Goal: Task Accomplishment & Management: Manage account settings

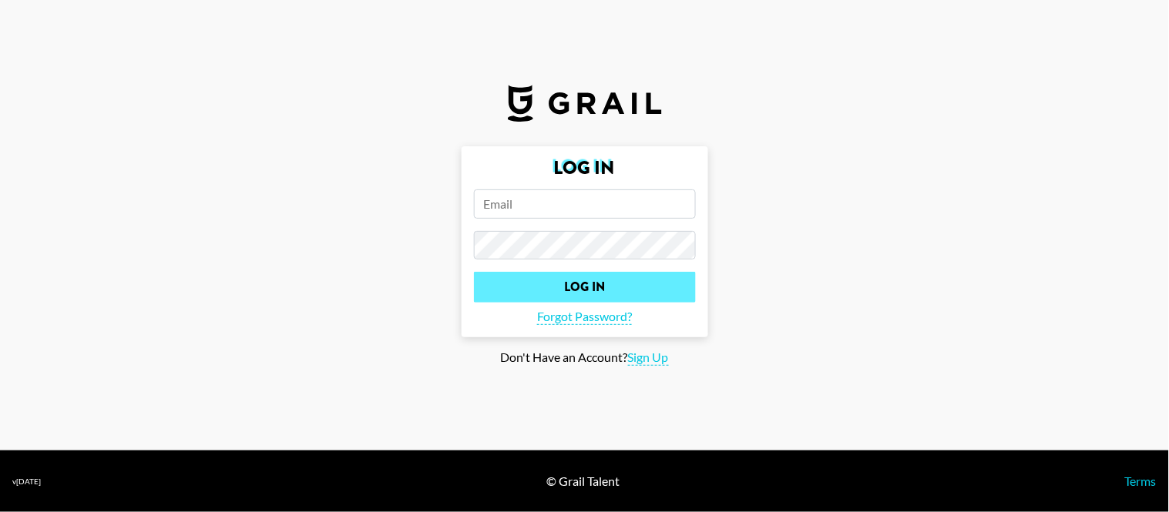
type input "[PERSON_NAME][EMAIL_ADDRESS][PERSON_NAME][DOMAIN_NAME]"
click at [644, 283] on input "Log In" at bounding box center [585, 287] width 222 height 31
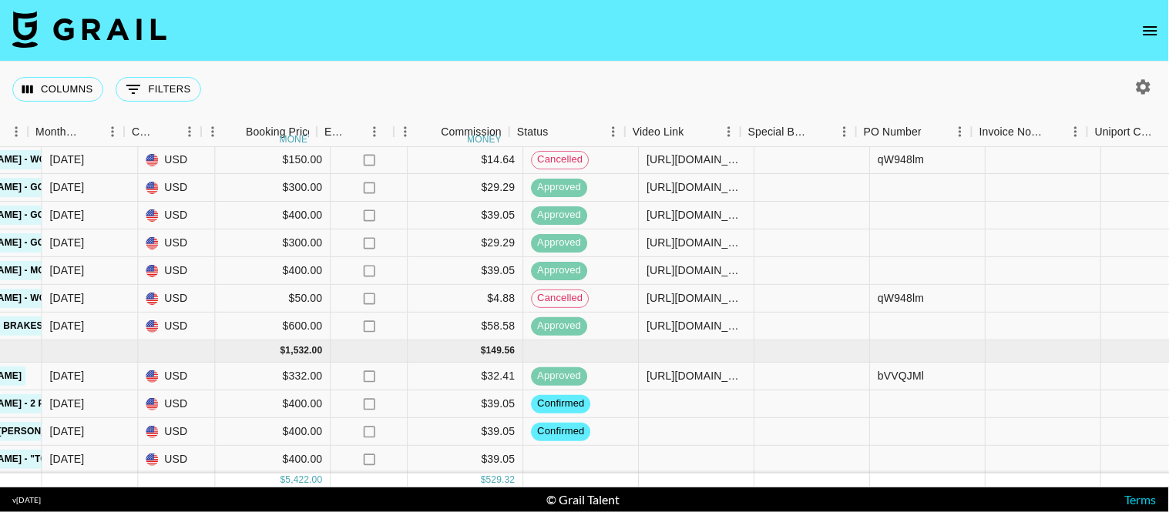
scroll to position [174, 830]
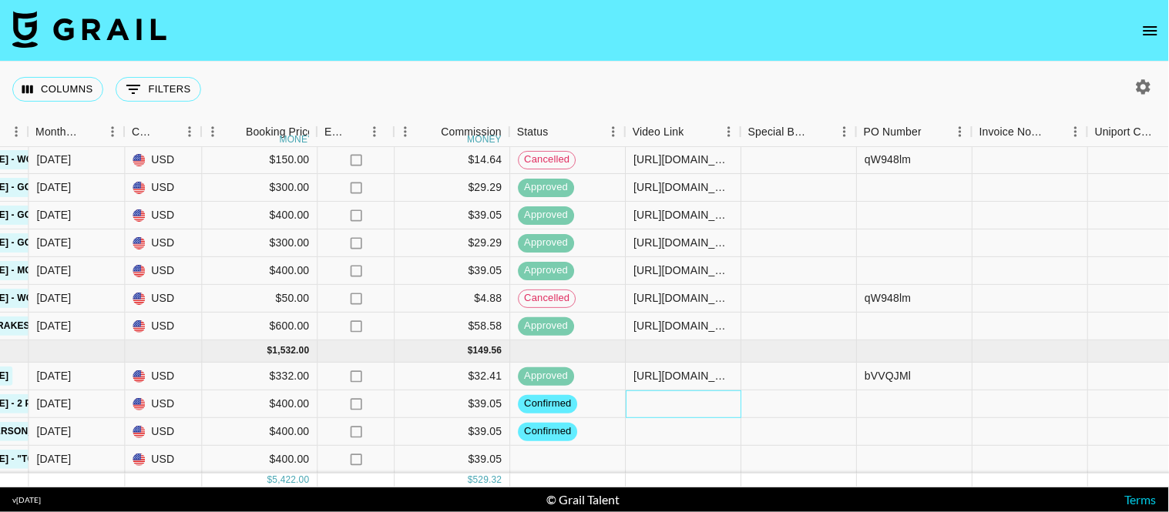
click at [680, 399] on div at bounding box center [684, 405] width 116 height 28
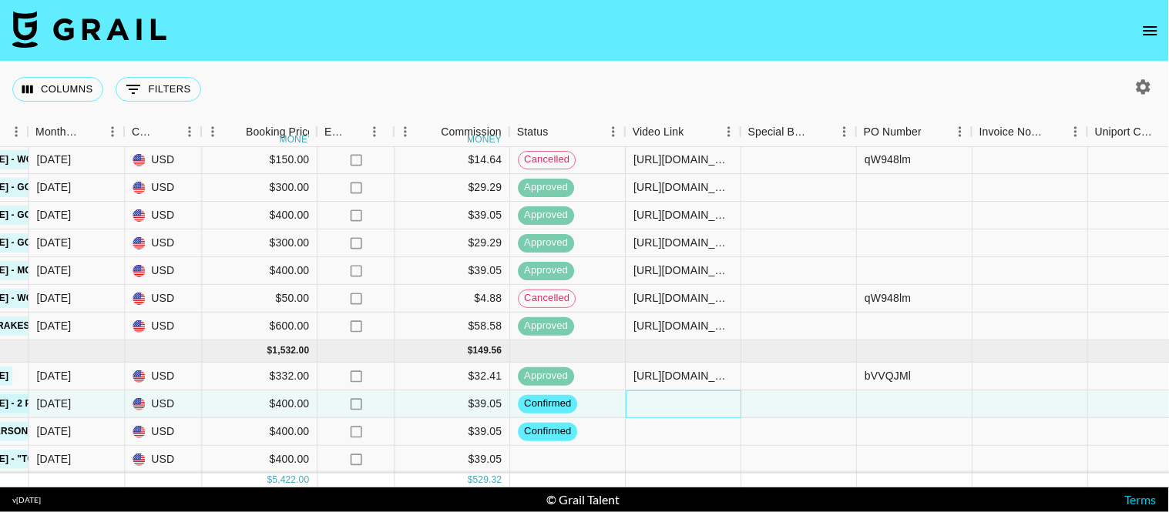
click at [681, 397] on div at bounding box center [684, 405] width 116 height 28
click at [681, 396] on div at bounding box center [684, 405] width 116 height 28
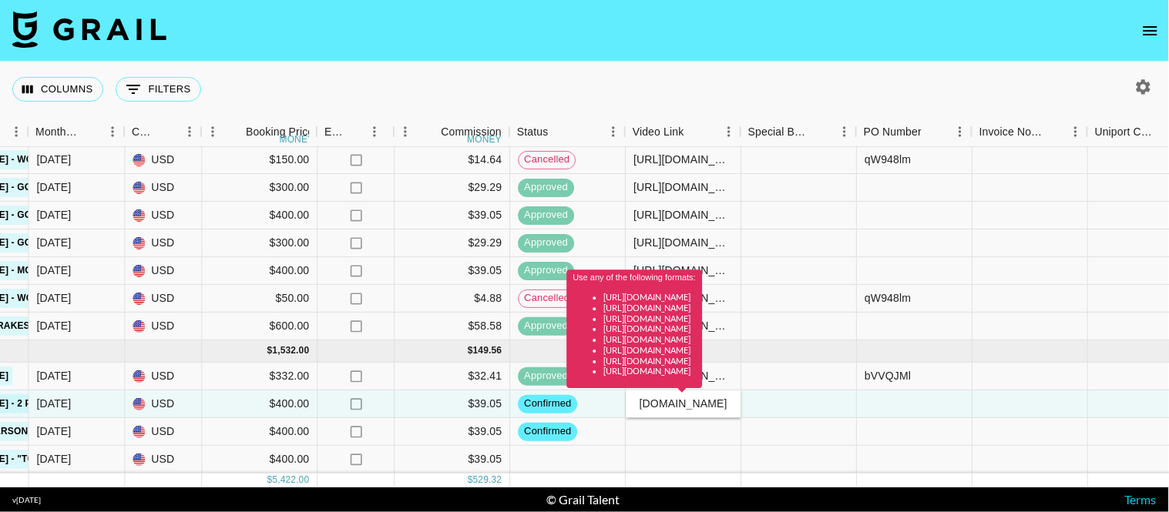
scroll to position [0, 0]
click at [864, 82] on div "Columns 0 Filters + Booking" at bounding box center [584, 89] width 1169 height 55
click at [687, 418] on div at bounding box center [684, 432] width 116 height 28
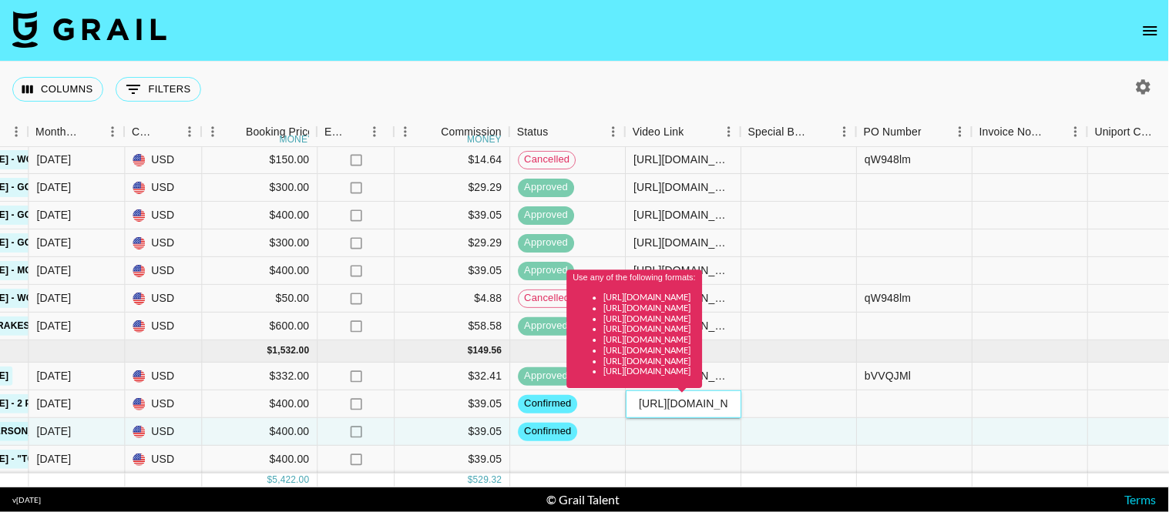
click at [701, 394] on div "Use any of the following formats: [URL][DOMAIN_NAME] [URL][DOMAIN_NAME] [URL][D…" at bounding box center [635, 334] width 136 height 129
click at [887, 93] on div "Columns 0 Filters + Booking" at bounding box center [584, 89] width 1169 height 55
click at [890, 87] on div "Columns 0 Filters + Booking" at bounding box center [584, 89] width 1169 height 55
drag, startPoint x: 825, startPoint y: 99, endPoint x: 837, endPoint y: 190, distance: 91.7
click at [826, 99] on div "Columns 0 Filters + Booking" at bounding box center [584, 89] width 1169 height 55
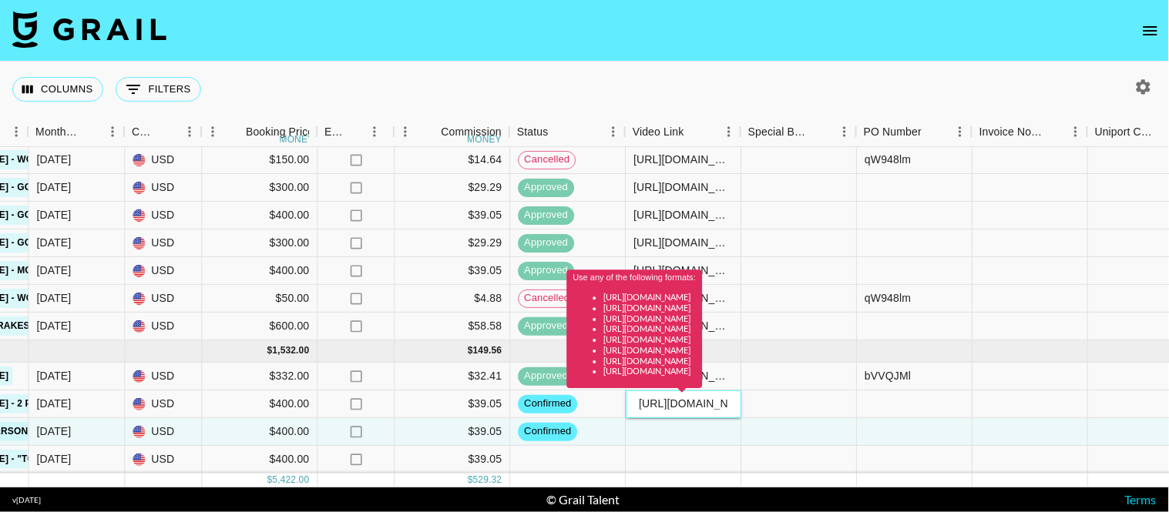
click at [703, 395] on div "Use any of the following formats: [URL][DOMAIN_NAME] [URL][DOMAIN_NAME] [URL][D…" at bounding box center [635, 334] width 136 height 129
click at [703, 390] on div "Use any of the following formats: [URL][DOMAIN_NAME] [URL][DOMAIN_NAME] [URL][D…" at bounding box center [635, 334] width 136 height 129
click at [703, 385] on div "Use any of the following formats: [URL][DOMAIN_NAME] [URL][DOMAIN_NAME] [URL][D…" at bounding box center [635, 329] width 136 height 119
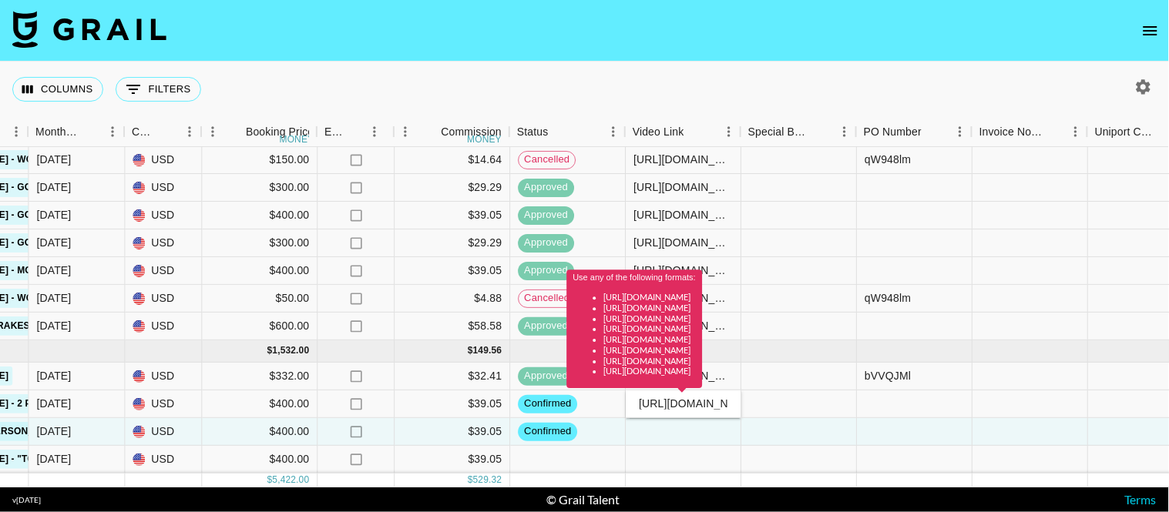
click at [703, 391] on div "Use any of the following formats: [URL][DOMAIN_NAME] [URL][DOMAIN_NAME] [URL][D…" at bounding box center [635, 334] width 136 height 129
click at [699, 453] on div at bounding box center [684, 460] width 116 height 28
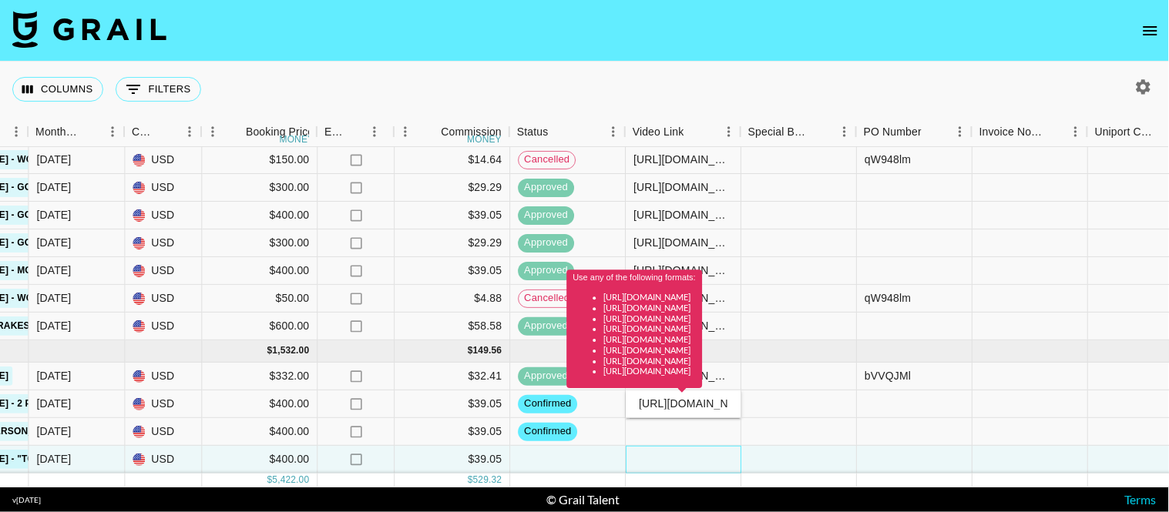
click at [699, 453] on div at bounding box center [684, 460] width 116 height 28
click at [694, 427] on div at bounding box center [684, 432] width 116 height 28
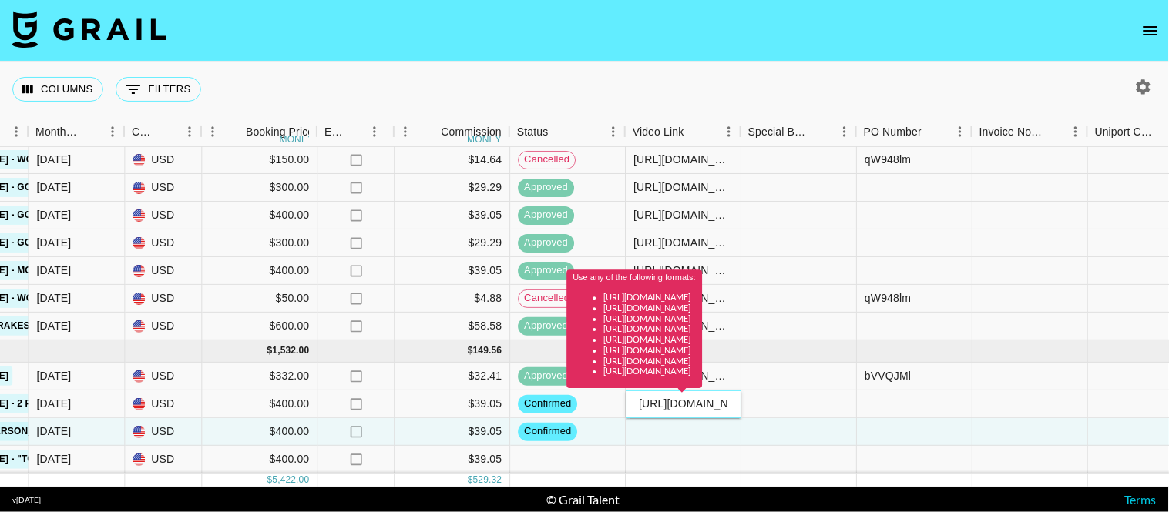
click at [703, 394] on div "Use any of the following formats: [URL][DOMAIN_NAME] [URL][DOMAIN_NAME] [URL][D…" at bounding box center [635, 334] width 136 height 129
type input "h"
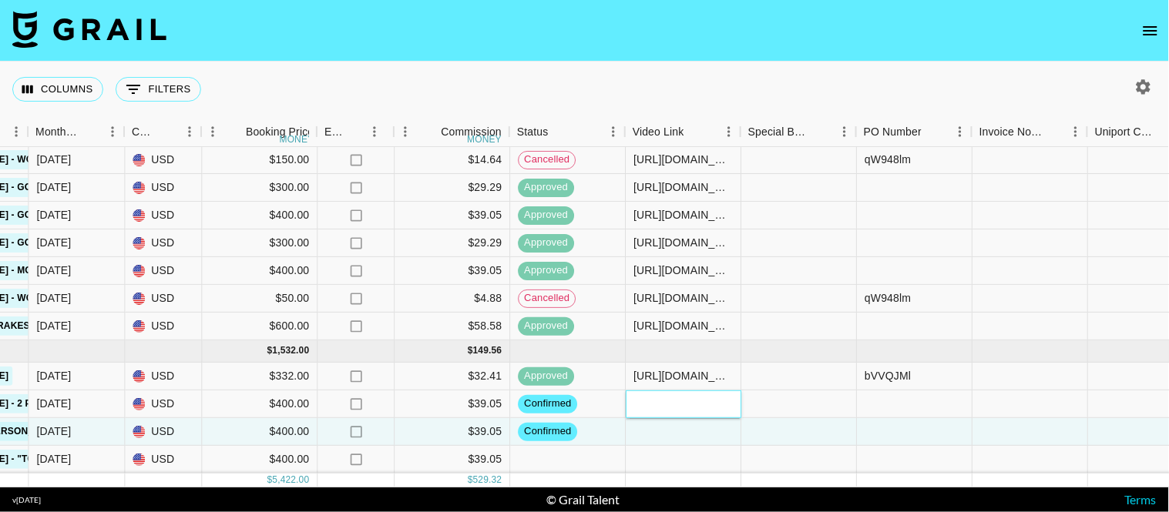
paste input "[URL][DOMAIN_NAME]"
type input "[URL][DOMAIN_NAME]"
click at [837, 79] on div "Columns 0 Filters + Booking" at bounding box center [584, 89] width 1169 height 55
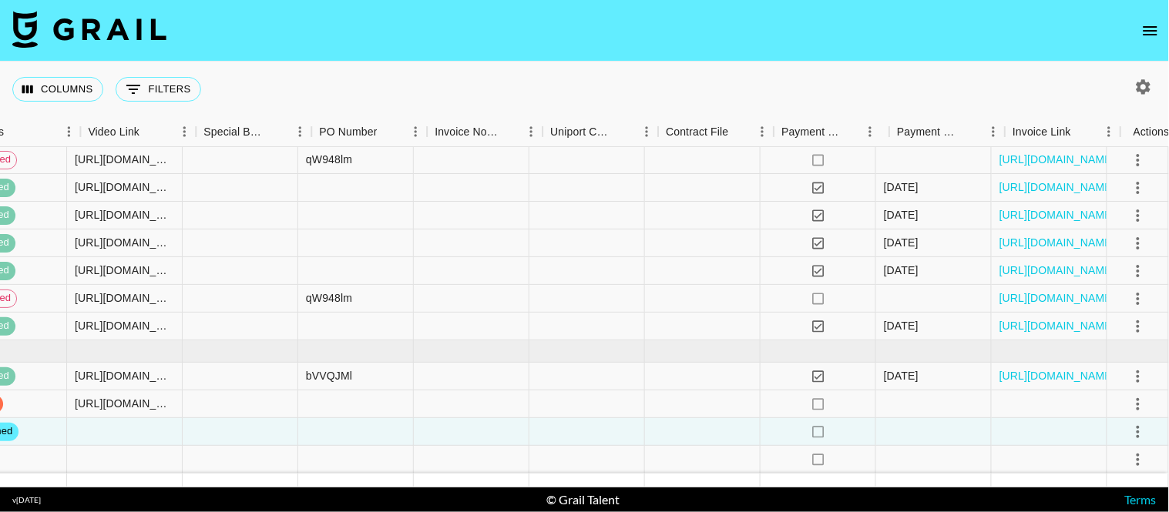
scroll to position [174, 1401]
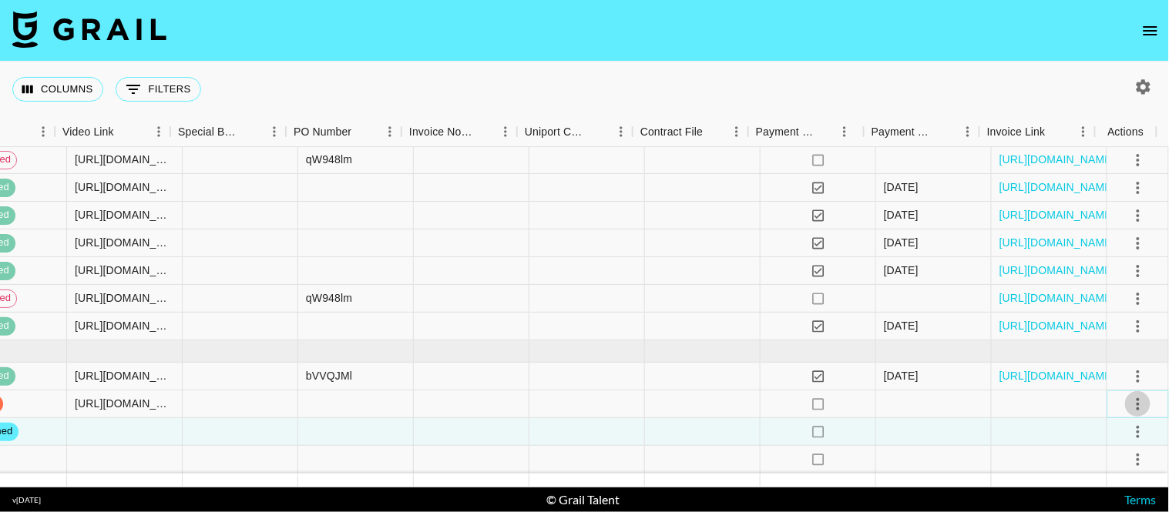
click at [1052, 395] on icon "select merge strategy" at bounding box center [1138, 404] width 18 height 18
click at [1052, 345] on li "Approve" at bounding box center [1120, 358] width 100 height 28
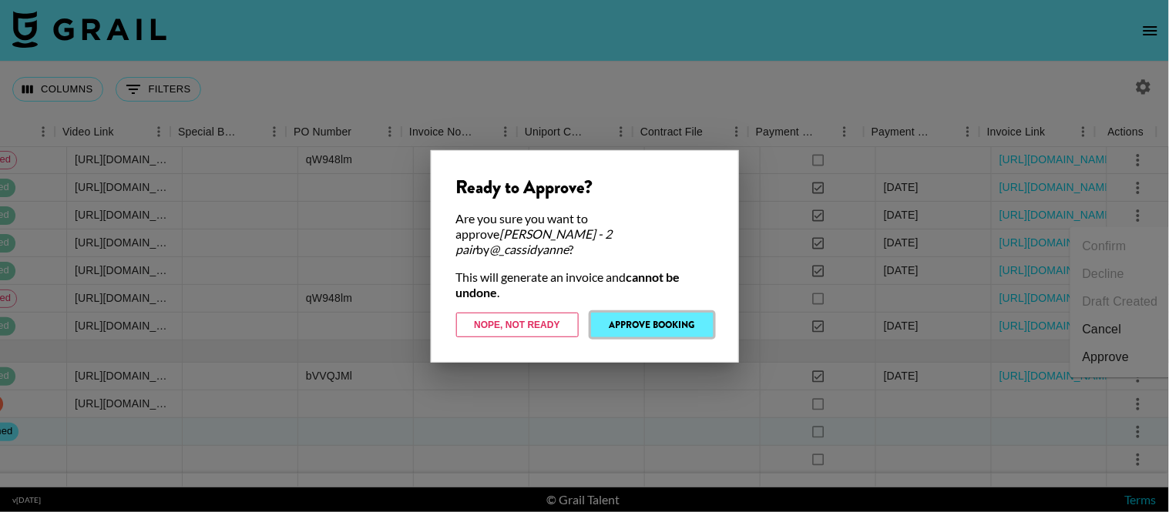
click at [651, 318] on button "Approve Booking" at bounding box center [652, 325] width 122 height 25
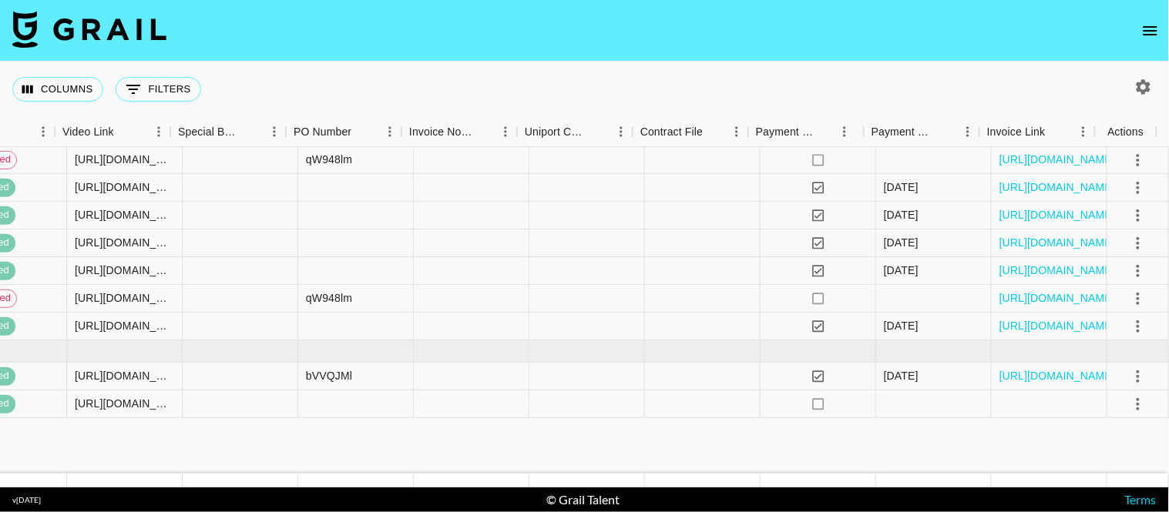
scroll to position [0, 1401]
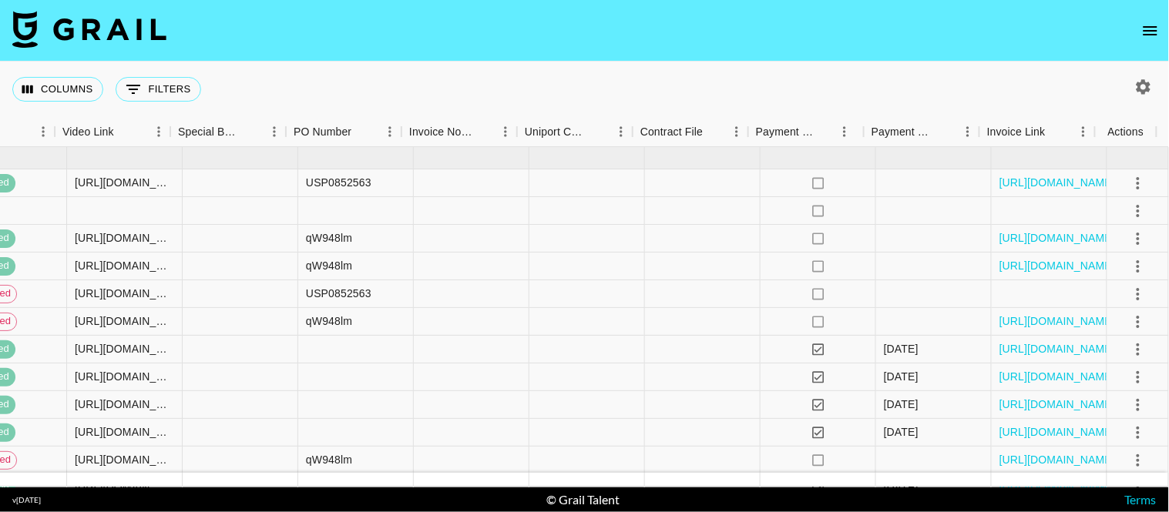
click at [1052, 82] on icon "button" at bounding box center [1143, 87] width 18 height 18
select select "[DATE]"
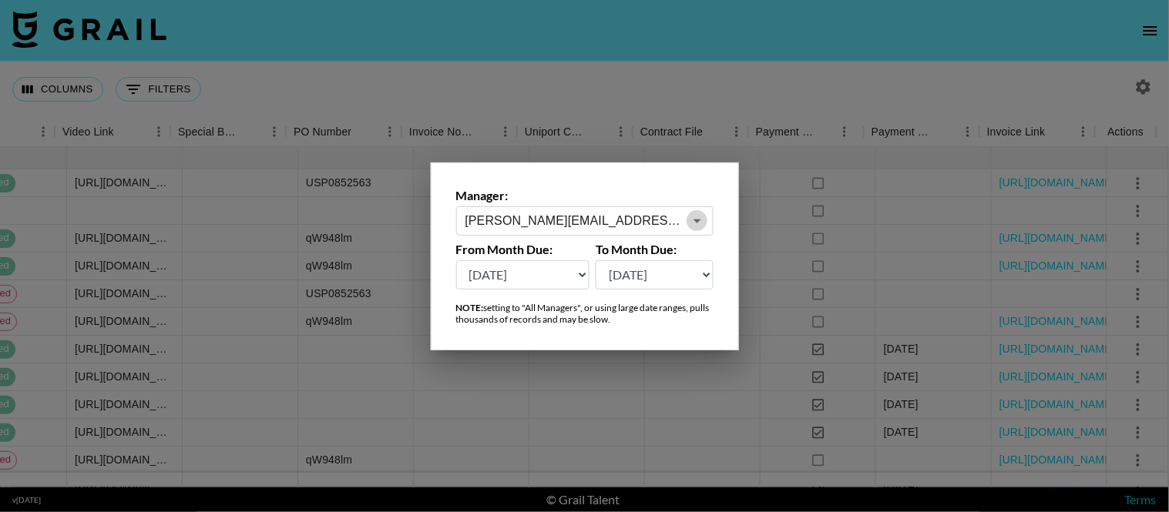
click at [703, 222] on icon "Open" at bounding box center [697, 221] width 18 height 18
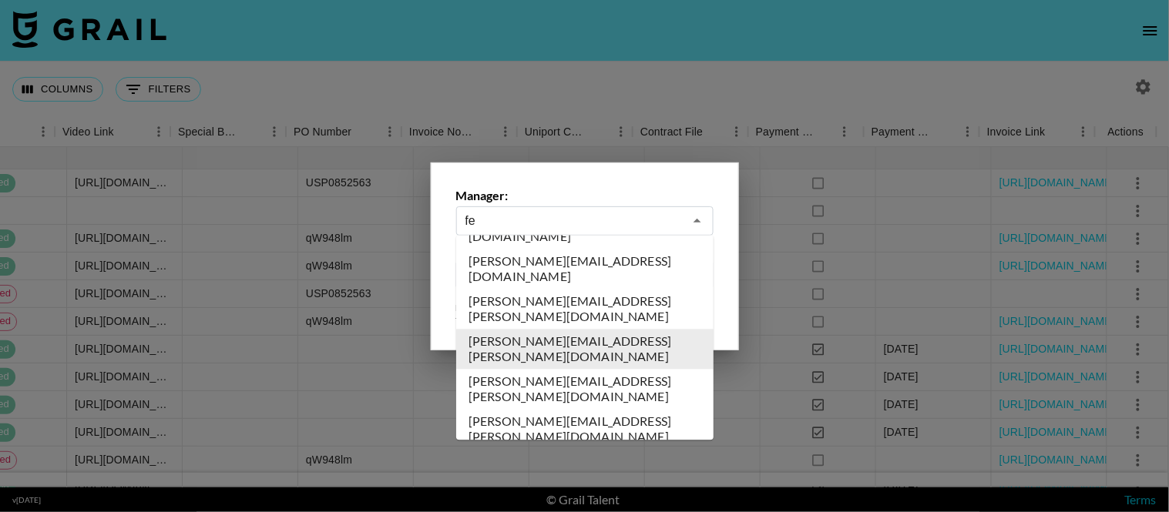
scroll to position [0, 0]
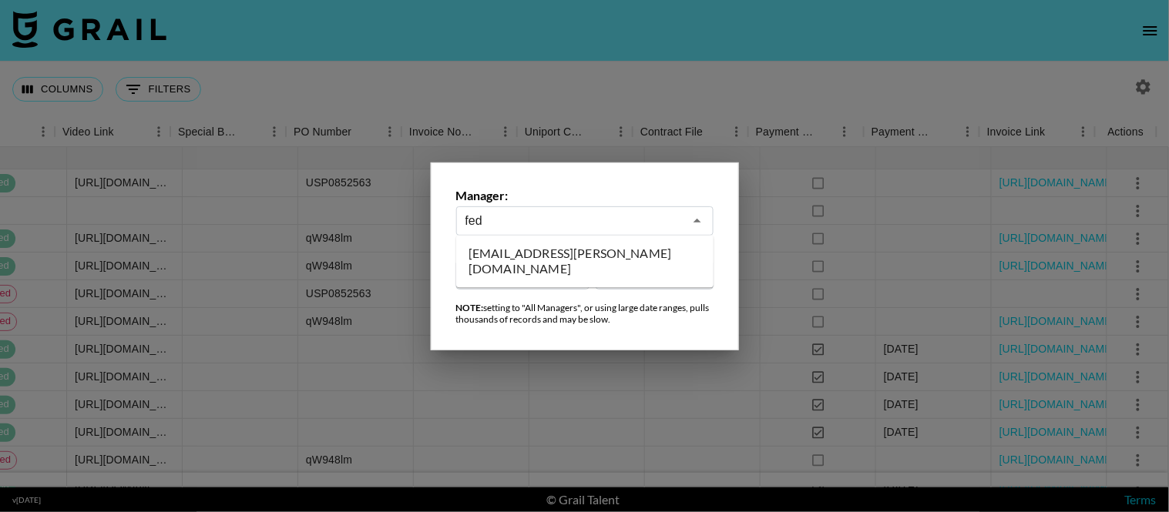
click at [636, 248] on li "[EMAIL_ADDRESS][PERSON_NAME][DOMAIN_NAME]" at bounding box center [584, 262] width 257 height 40
type input "[EMAIL_ADDRESS][PERSON_NAME][DOMAIN_NAME]"
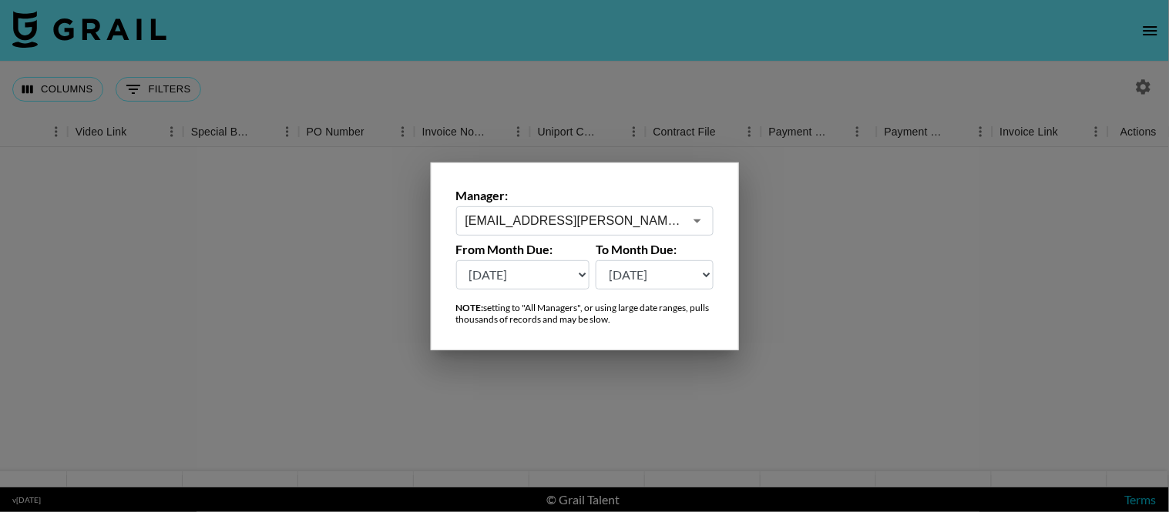
scroll to position [0, 1388]
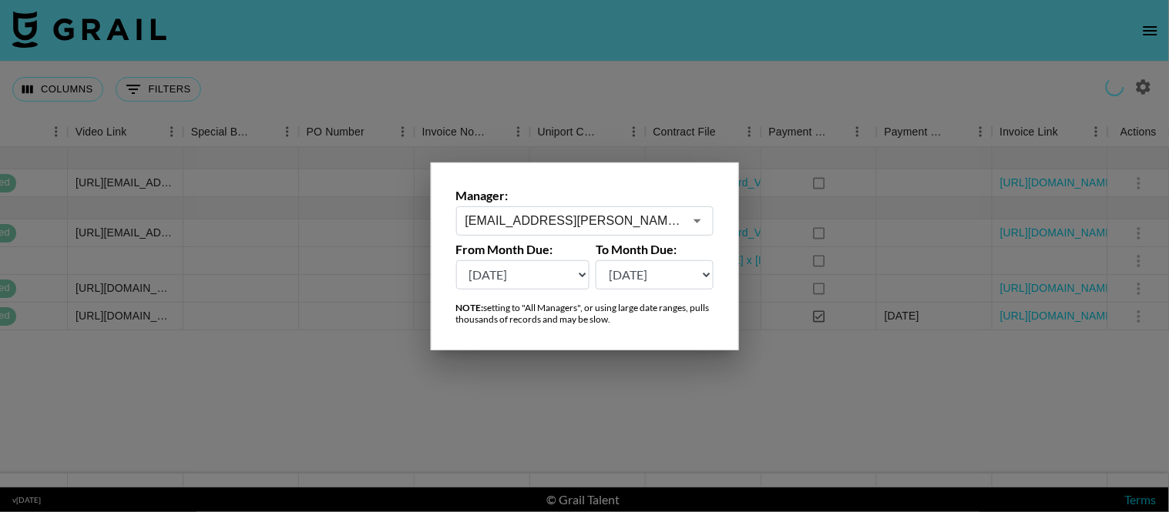
click at [772, 77] on div at bounding box center [584, 256] width 1169 height 512
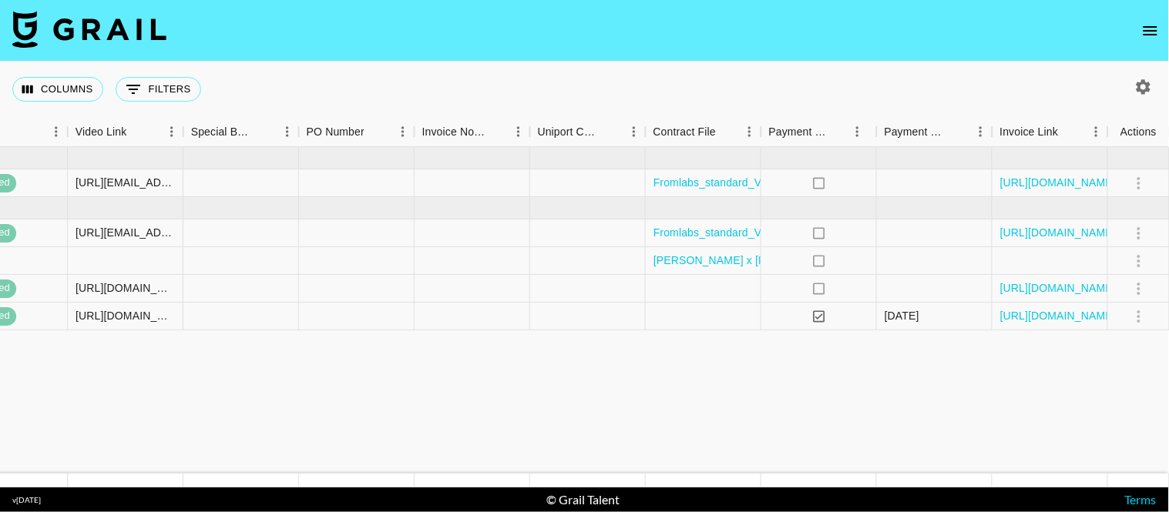
click at [1052, 83] on button "button" at bounding box center [1143, 87] width 26 height 26
select select "[DATE]"
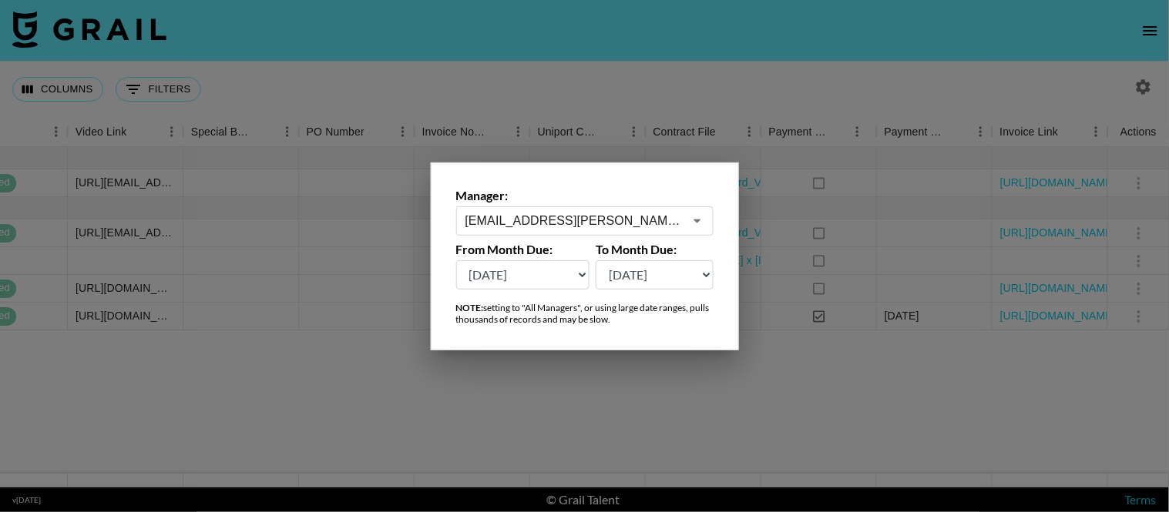
click at [702, 216] on icon "Open" at bounding box center [697, 221] width 18 height 18
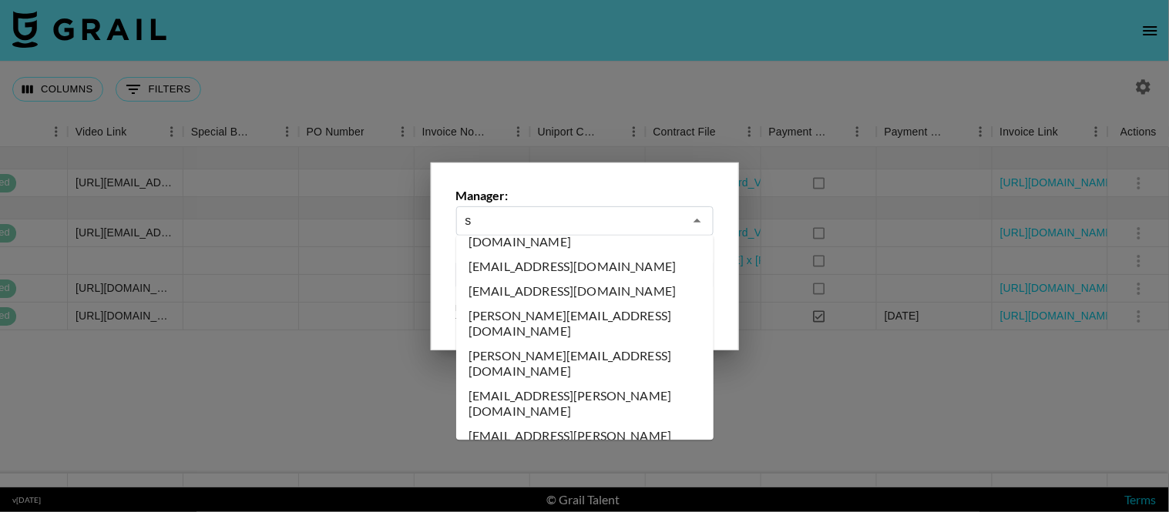
scroll to position [0, 0]
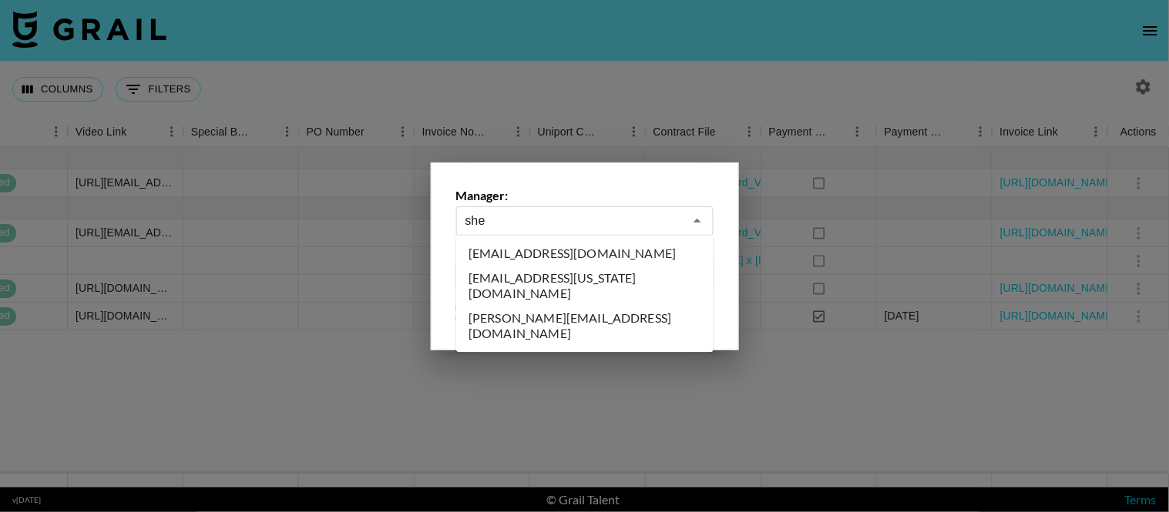
click at [633, 250] on li "[EMAIL_ADDRESS][DOMAIN_NAME]" at bounding box center [584, 254] width 257 height 25
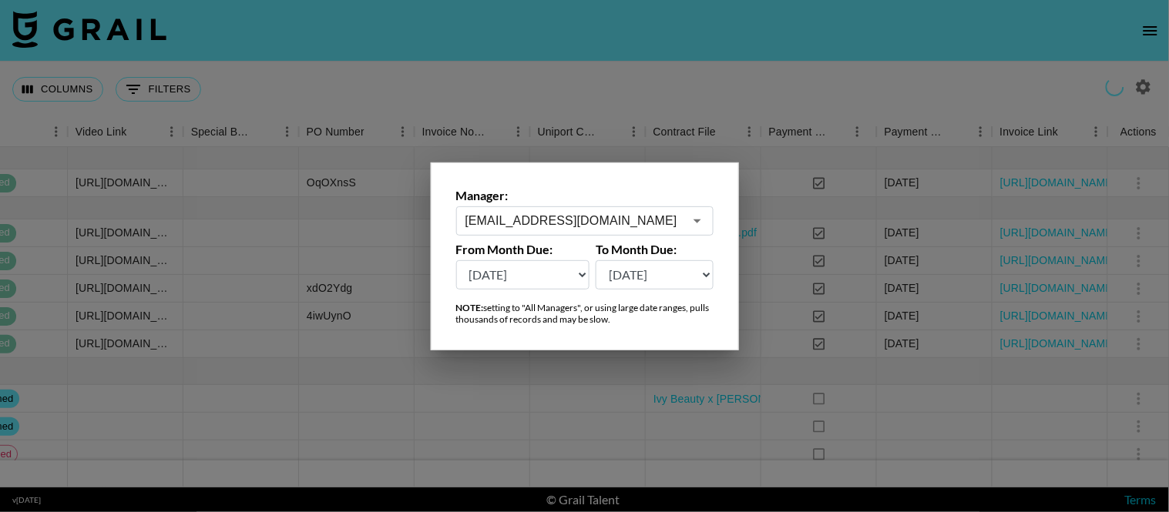
type input "[EMAIL_ADDRESS][DOMAIN_NAME]"
click at [797, 75] on div at bounding box center [584, 256] width 1169 height 512
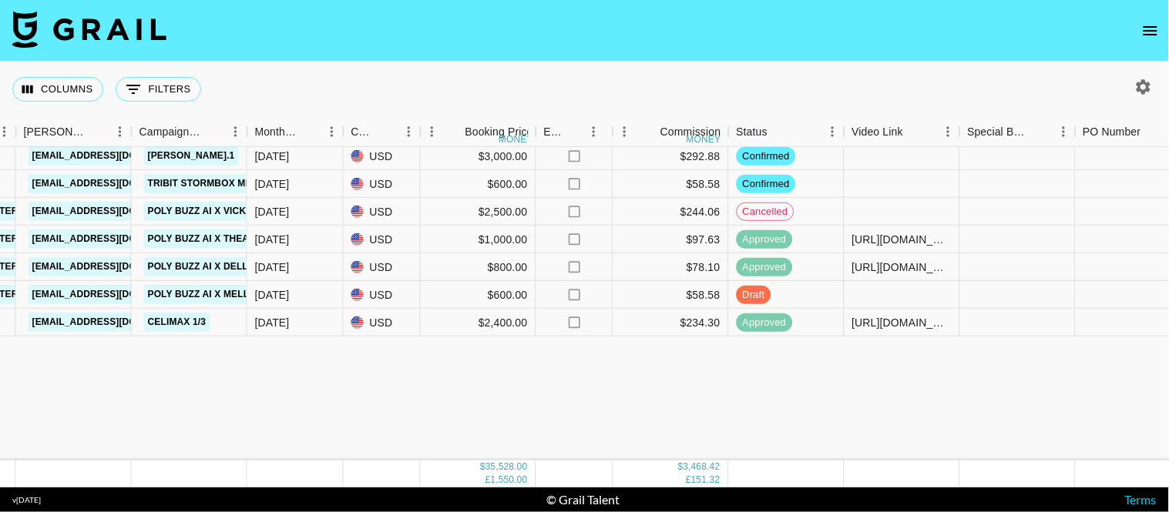
scroll to position [0, 612]
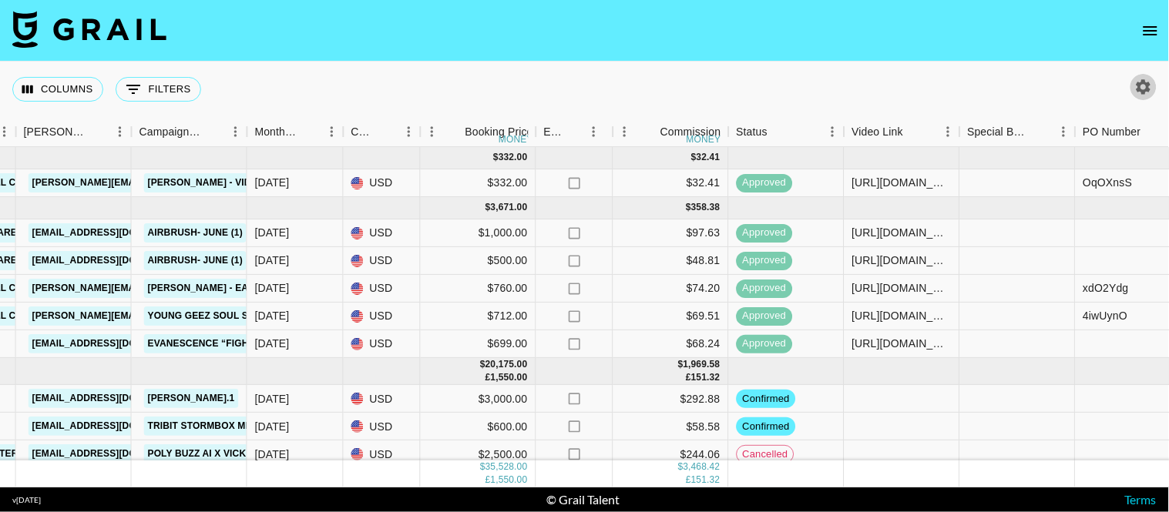
click at [1052, 82] on icon "button" at bounding box center [1143, 86] width 15 height 15
select select "[DATE]"
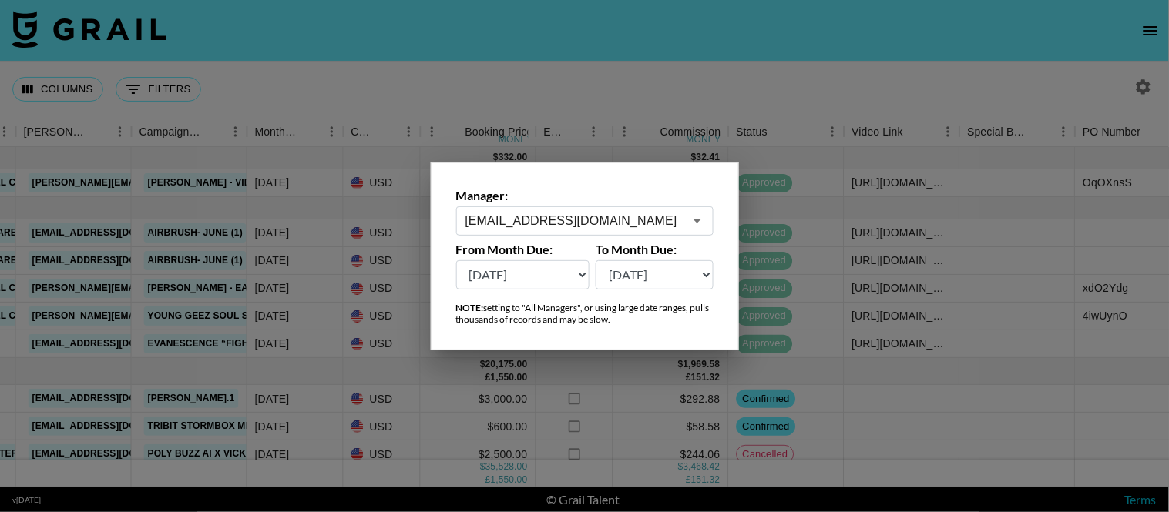
click at [703, 221] on icon "Open" at bounding box center [697, 221] width 18 height 18
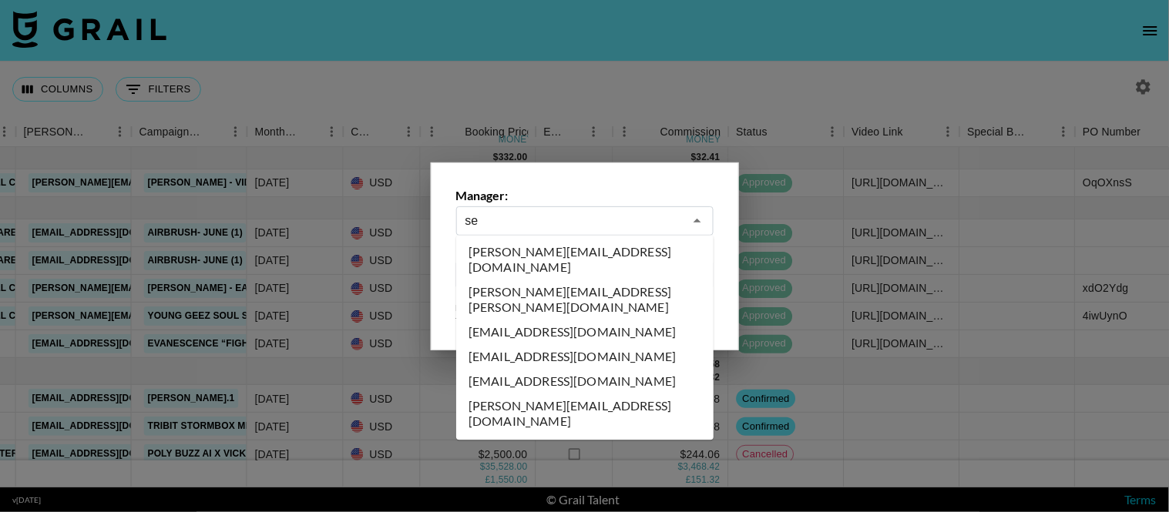
scroll to position [0, 0]
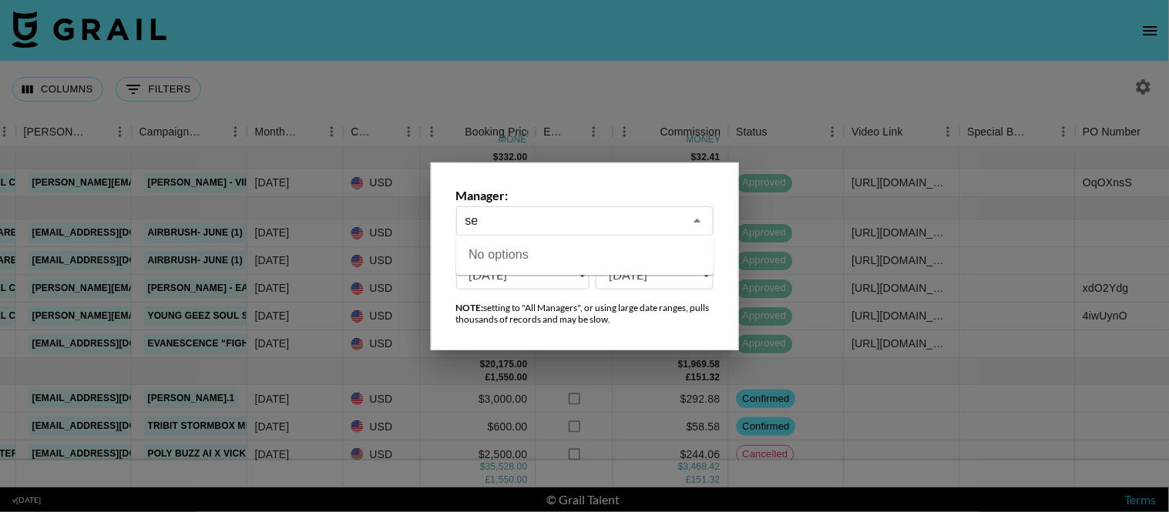
type input "s"
type input "p"
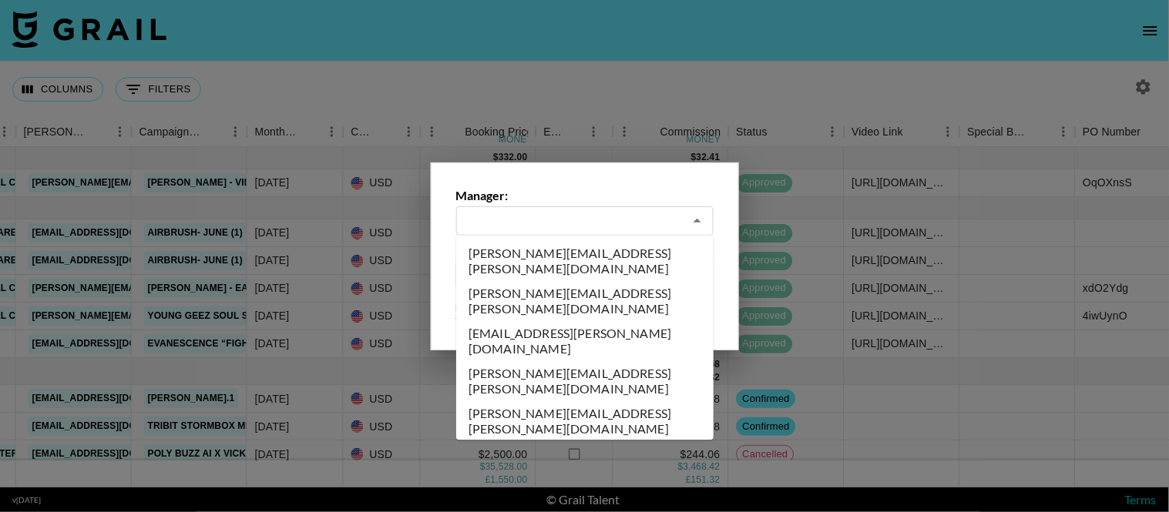
scroll to position [2338, 0]
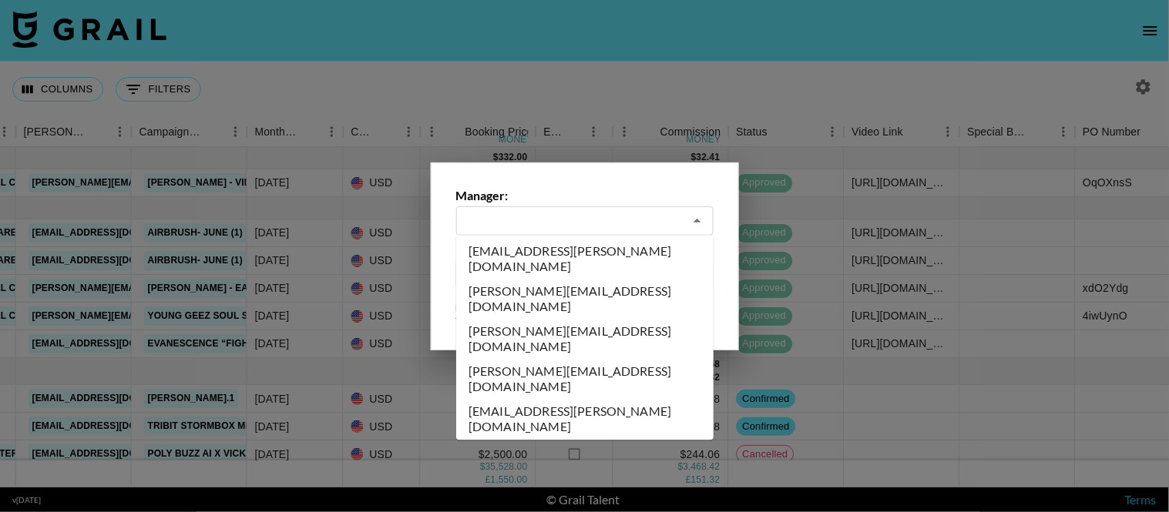
type input "[EMAIL_ADDRESS][DOMAIN_NAME]"
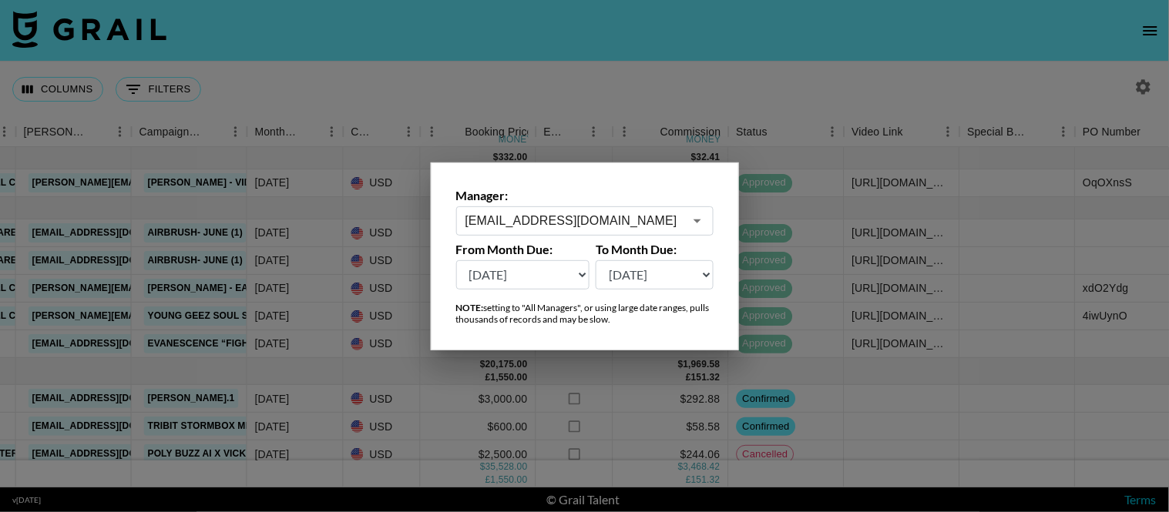
click at [787, 213] on div at bounding box center [584, 256] width 1169 height 512
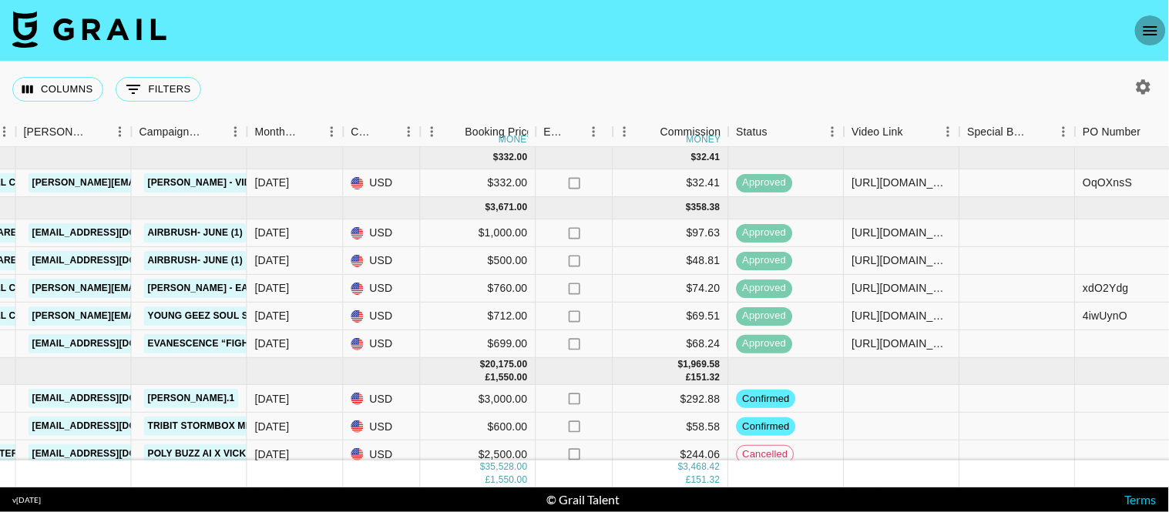
click at [1052, 27] on icon "open drawer" at bounding box center [1150, 31] width 18 height 18
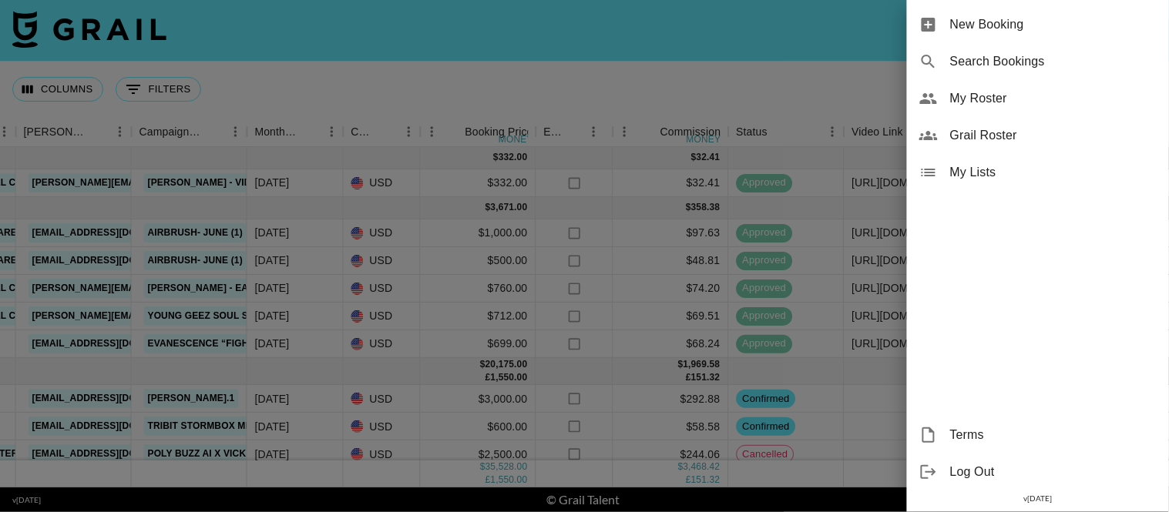
click at [726, 75] on div at bounding box center [584, 256] width 1169 height 512
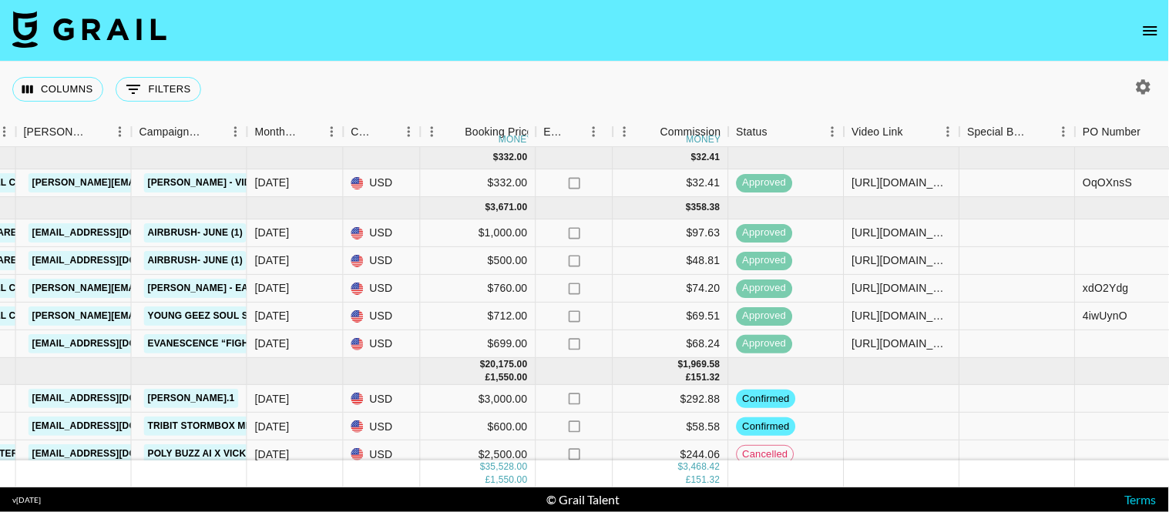
click at [116, 26] on img at bounding box center [89, 29] width 154 height 37
